Goal: Information Seeking & Learning: Check status

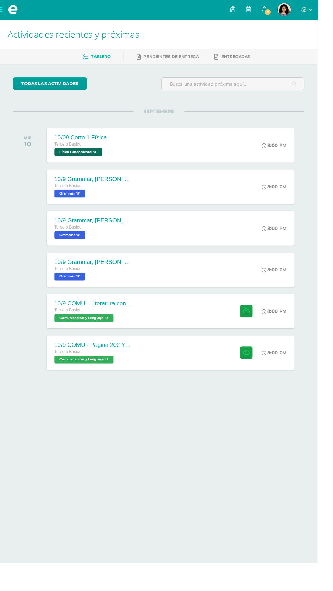
click at [285, 10] on span "2" at bounding box center [280, 12] width 7 height 7
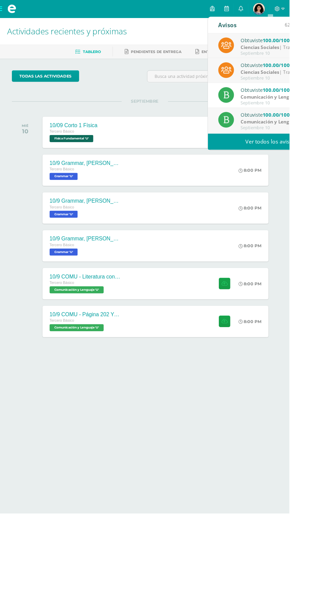
click at [333, 92] on div "Septiembre 10" at bounding box center [324, 90] width 95 height 6
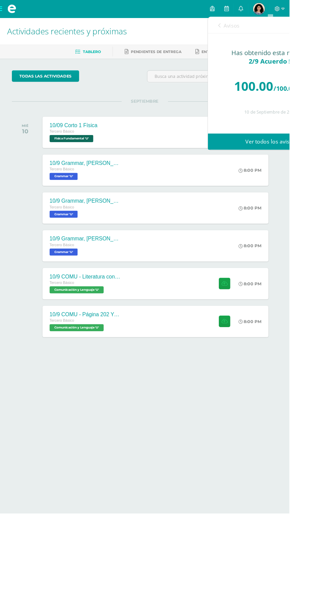
click at [268, 35] on link "Avisos" at bounding box center [263, 28] width 24 height 19
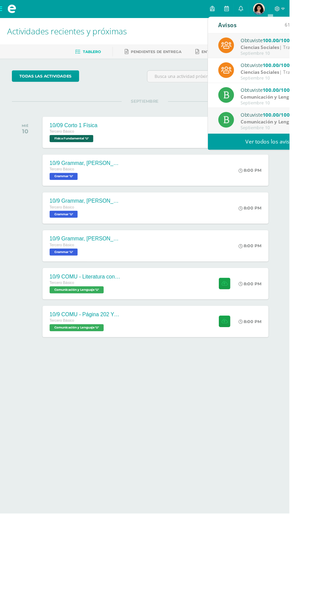
click at [333, 51] on div "Ciencias Sociales | Trabajo en casa" at bounding box center [324, 55] width 95 height 8
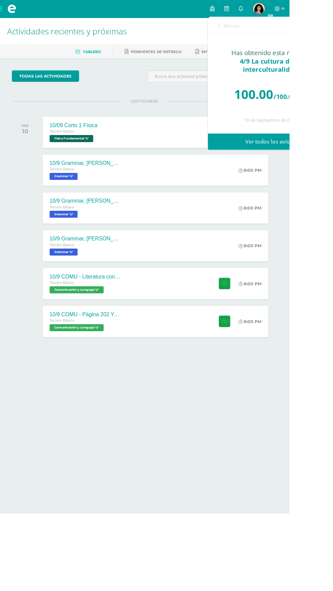
click at [265, 30] on span "Avisos" at bounding box center [266, 29] width 18 height 8
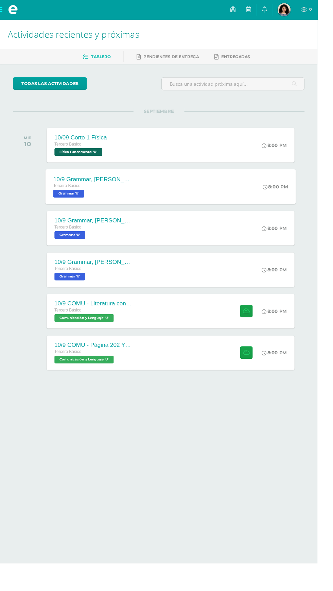
click at [307, 193] on div "8:00 PM" at bounding box center [292, 196] width 36 height 36
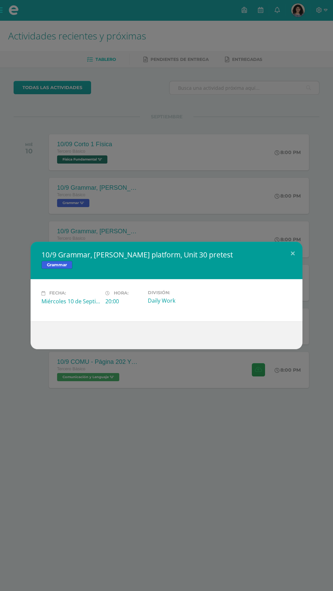
click at [294, 224] on div "10/9 Grammar, [PERSON_NAME] platform, Unit 30 pretest Grammar Fecha: [DATE] Hor…" at bounding box center [166, 295] width 333 height 591
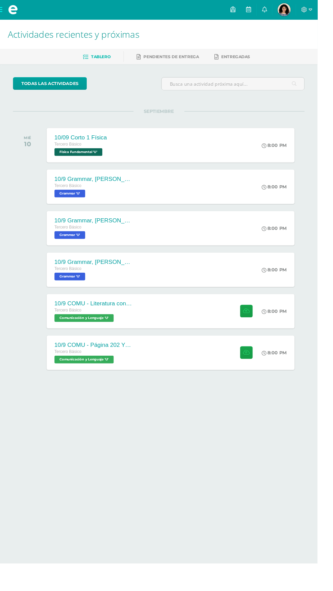
click at [310, 18] on link "[PERSON_NAME] Mi Perfil" at bounding box center [298, 10] width 24 height 20
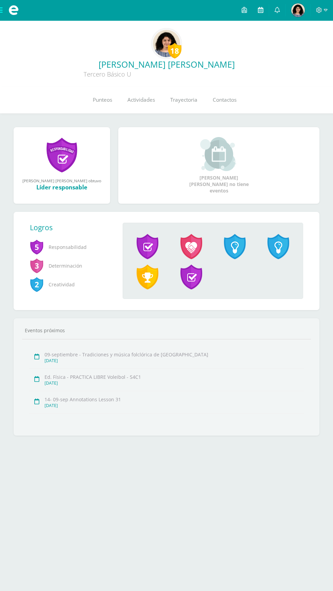
click at [265, 10] on link at bounding box center [261, 10] width 16 height 20
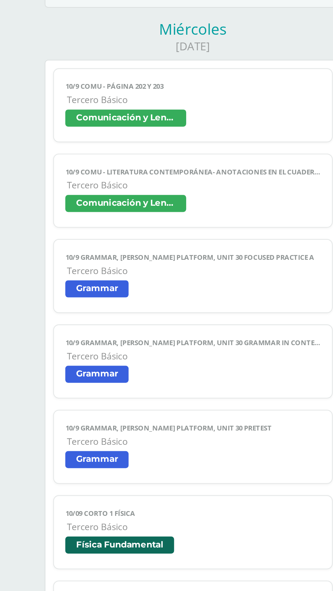
scroll to position [256, 0]
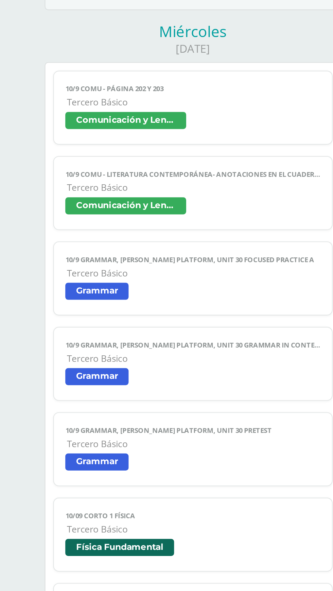
click at [126, 253] on span "Comunicación y Lenguaje" at bounding box center [95, 256] width 122 height 10
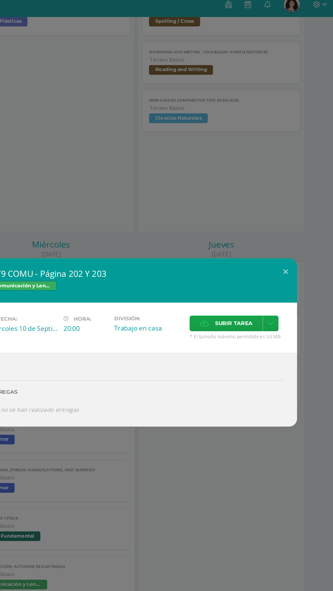
scroll to position [257, 0]
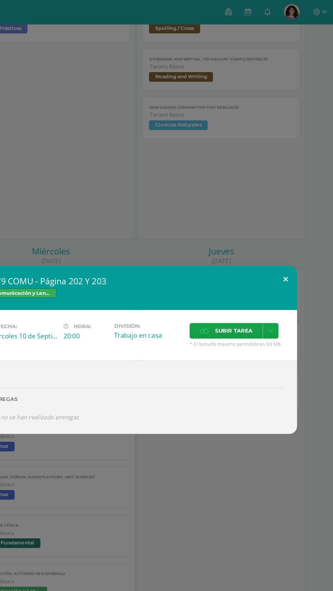
click at [293, 238] on button at bounding box center [292, 235] width 19 height 23
